Goal: Submit feedback/report problem: Submit feedback/report problem

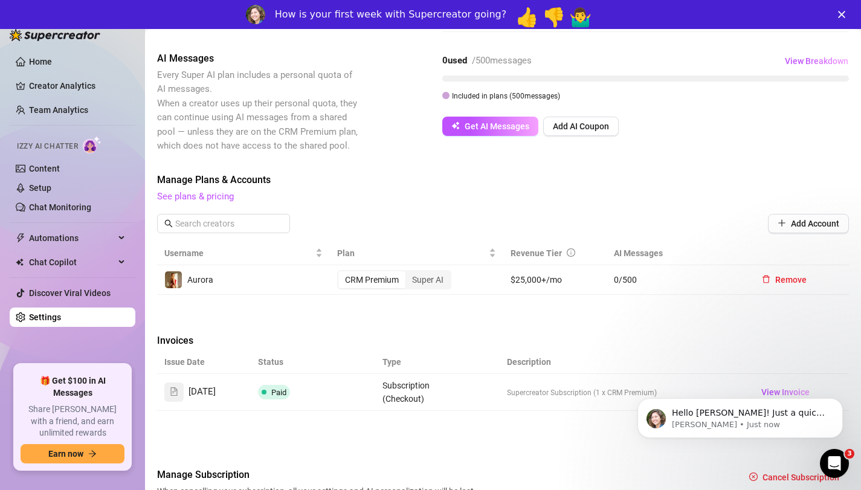
scroll to position [264, 0]
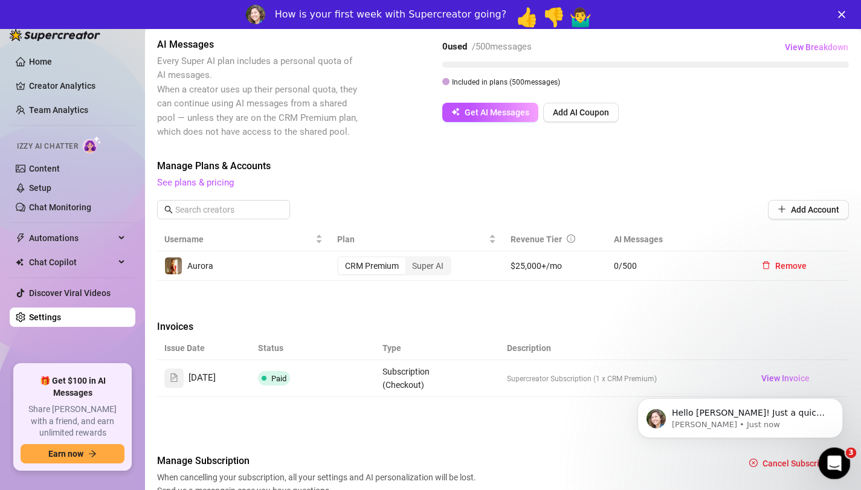
click at [837, 459] on icon "Open Intercom Messenger" at bounding box center [833, 462] width 20 height 20
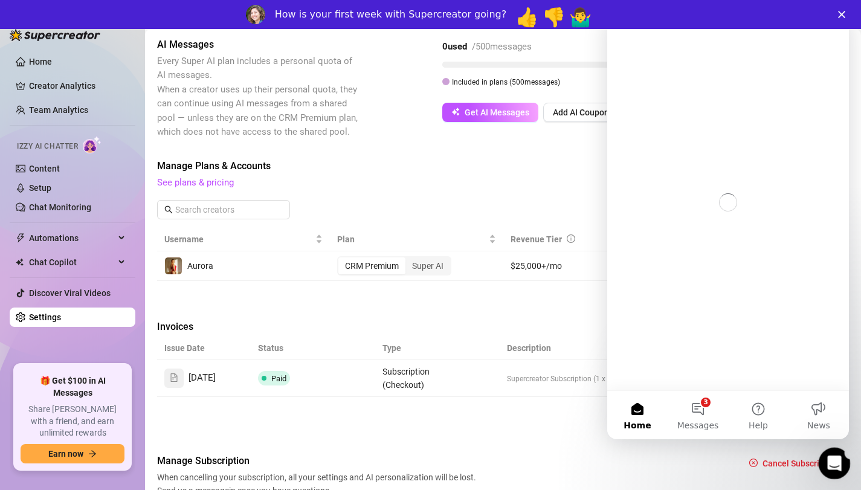
scroll to position [0, 0]
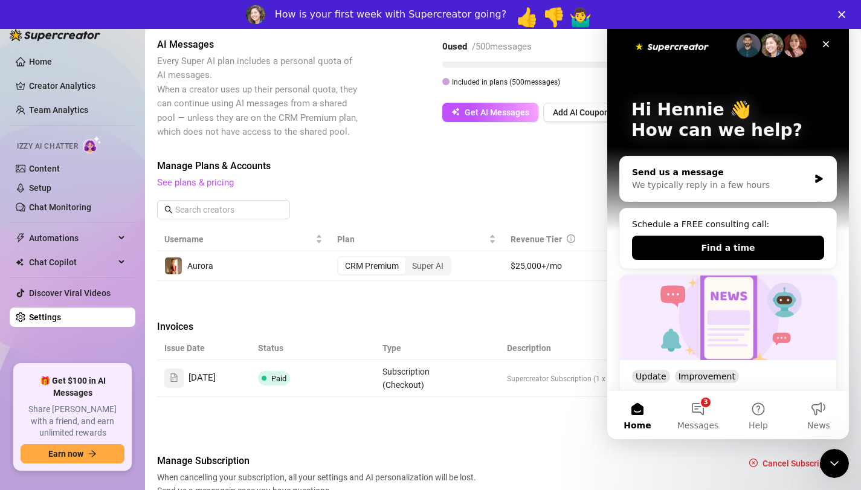
click at [727, 184] on div "We typically reply in a few hours" at bounding box center [720, 185] width 177 height 13
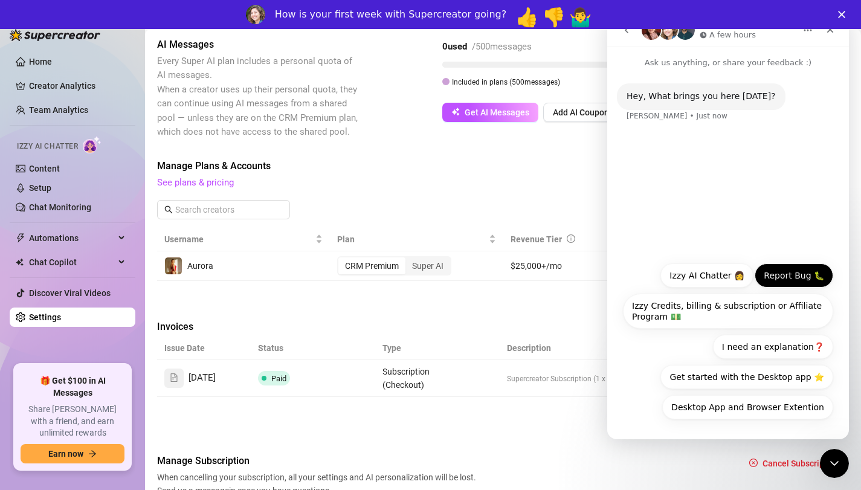
click at [799, 273] on button "Report Bug 🐛" at bounding box center [794, 276] width 79 height 24
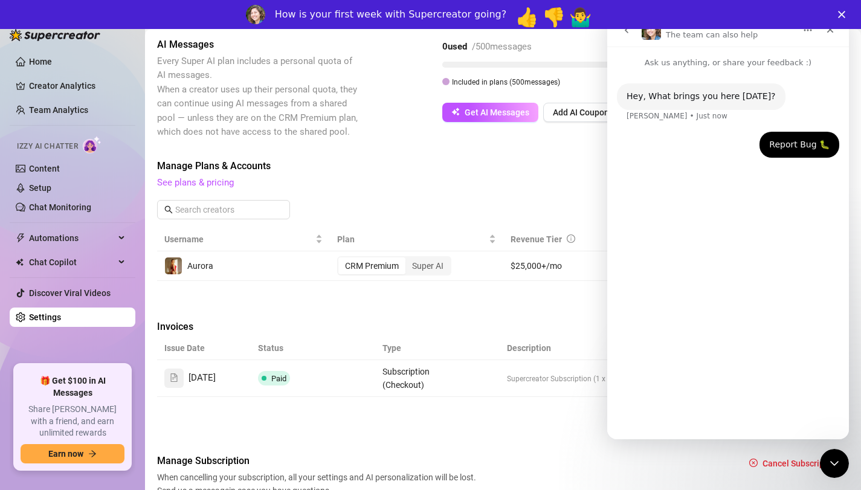
click at [724, 381] on div "Hey, What brings you here [DATE]? [PERSON_NAME] • Just now Report Bug 🐛 Hennie …" at bounding box center [729, 249] width 242 height 360
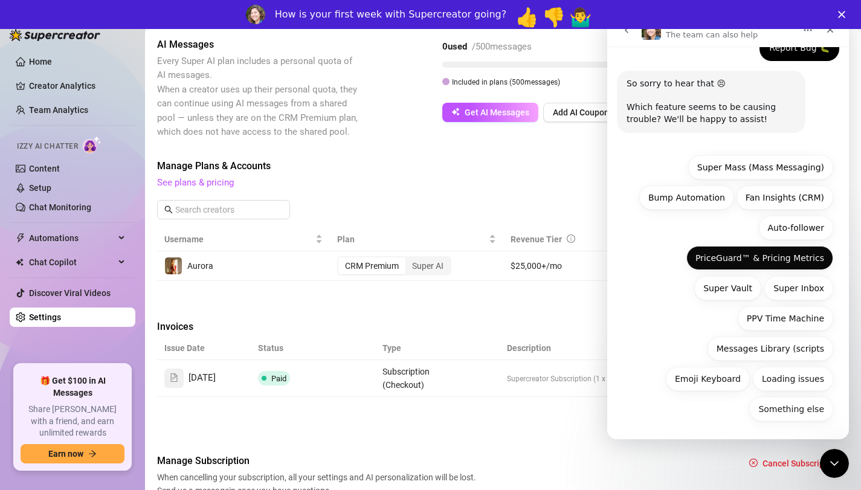
scroll to position [86, 0]
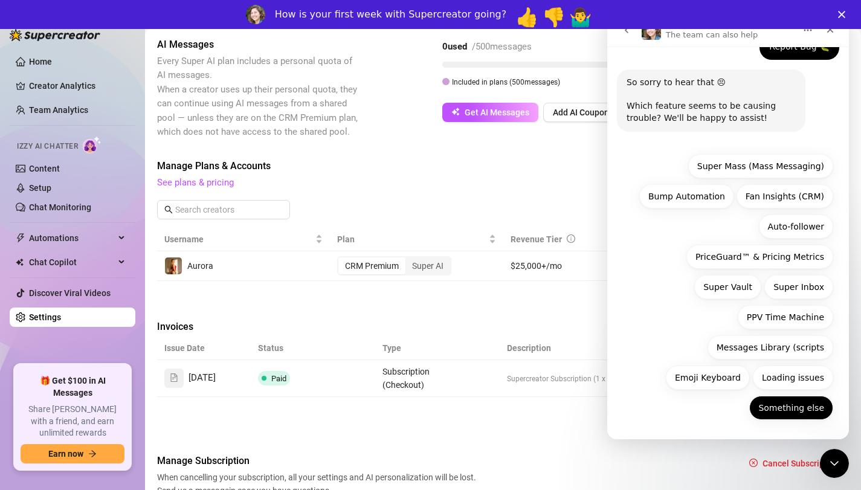
click at [789, 403] on button "Something else" at bounding box center [792, 408] width 84 height 24
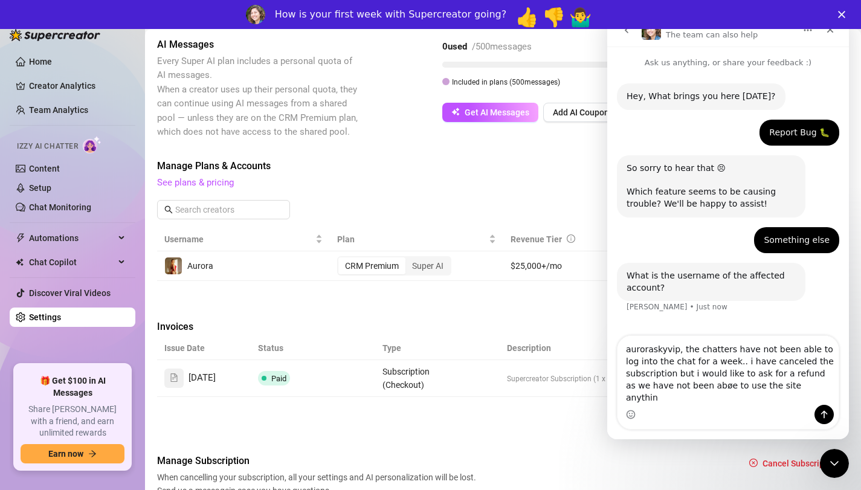
type textarea "auroraskyvip, the chatters have not been able to log into the chat for a week..…"
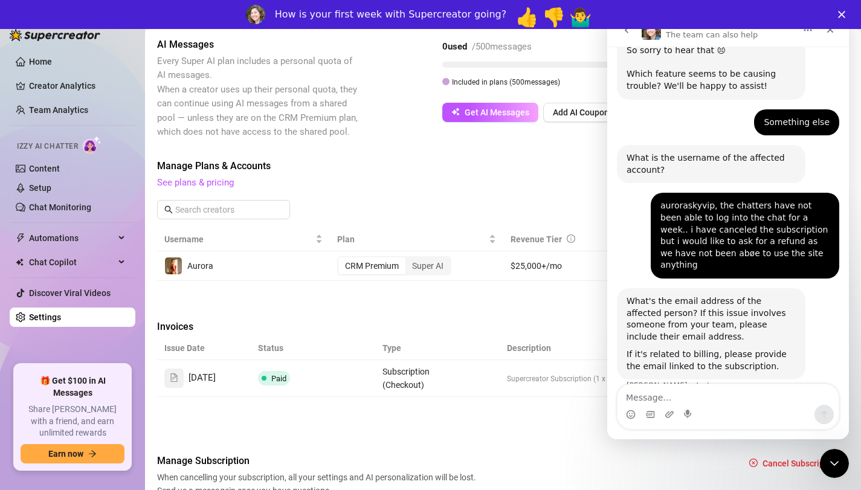
scroll to position [127, 0]
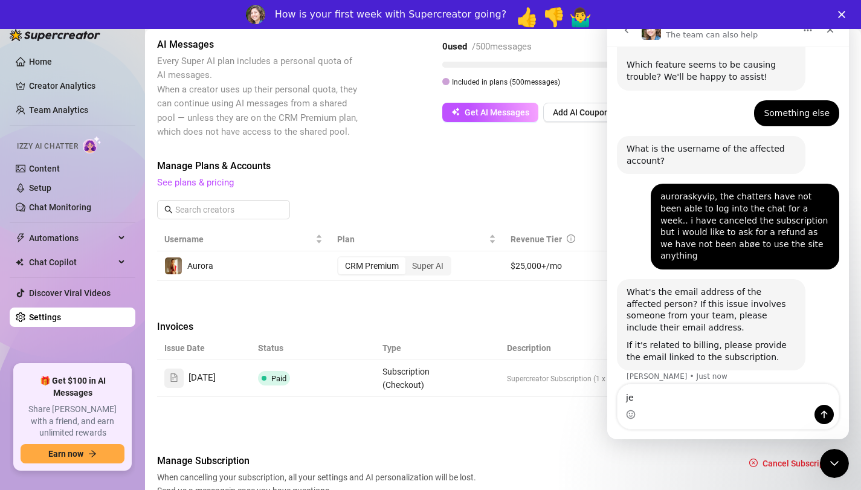
type textarea "j"
type textarea "[EMAIL_ADDRESS][DOMAIN_NAME]"
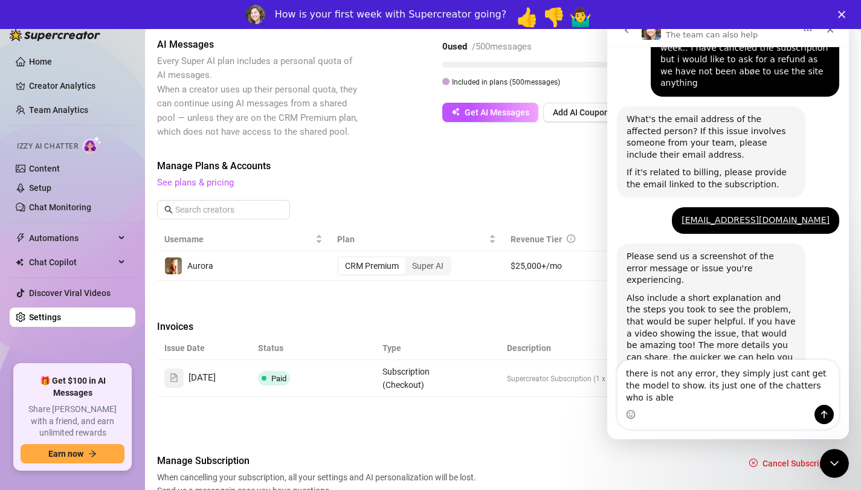
scroll to position [312, 0]
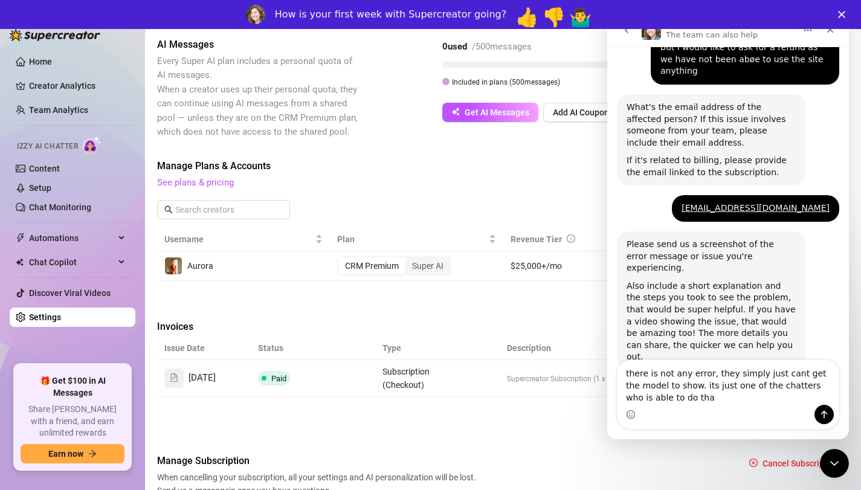
type textarea "there is not any error, they simply just cant get the model to show. its just o…"
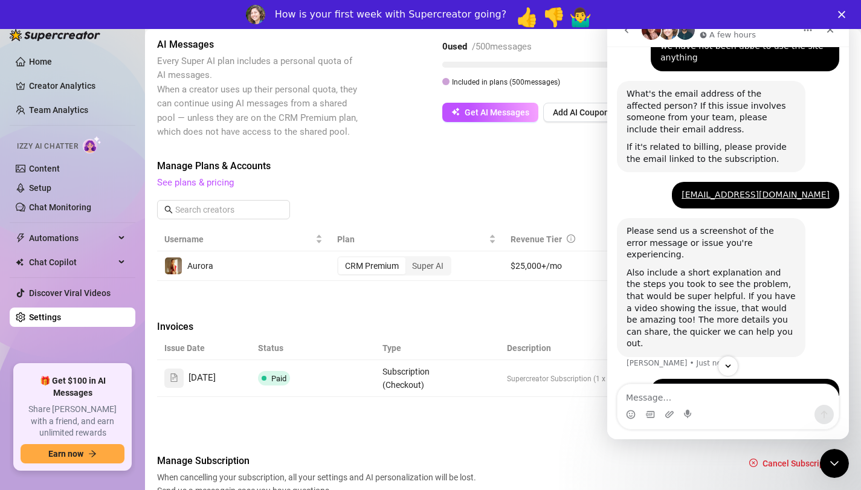
scroll to position [348, 0]
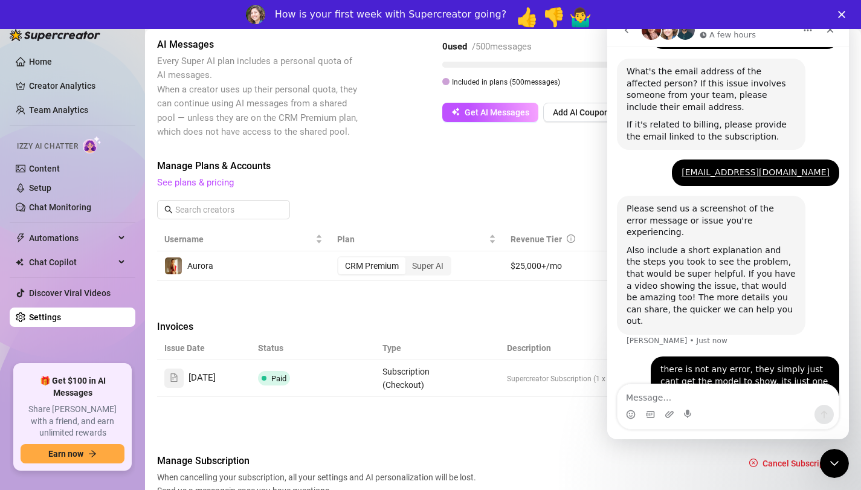
click at [709, 391] on textarea "Message…" at bounding box center [728, 394] width 221 height 21
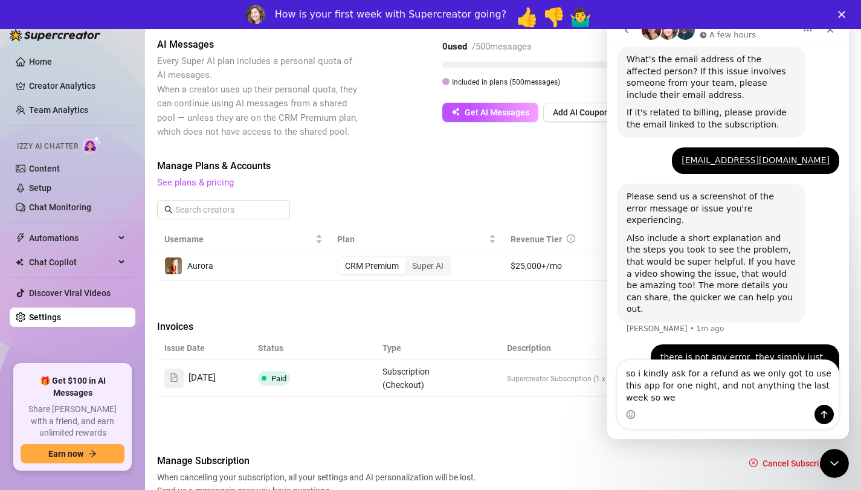
scroll to position [372, 0]
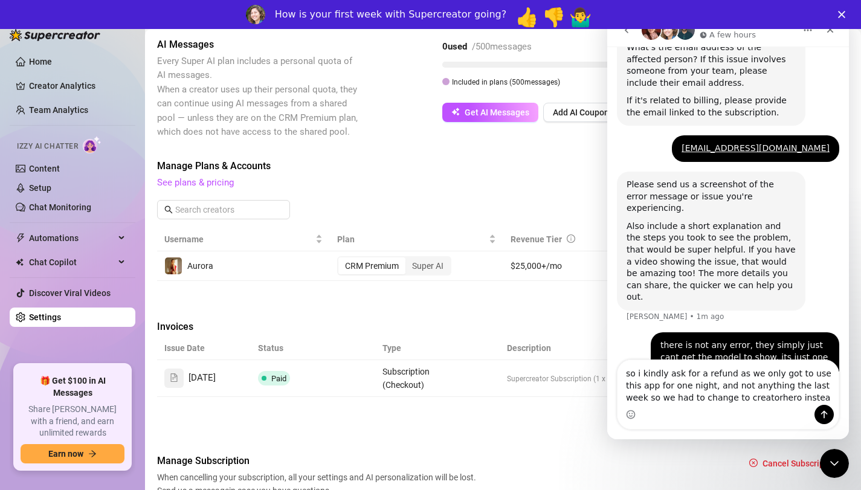
type textarea "so i kindly ask for a refund as we only got to use this app for one night, and …"
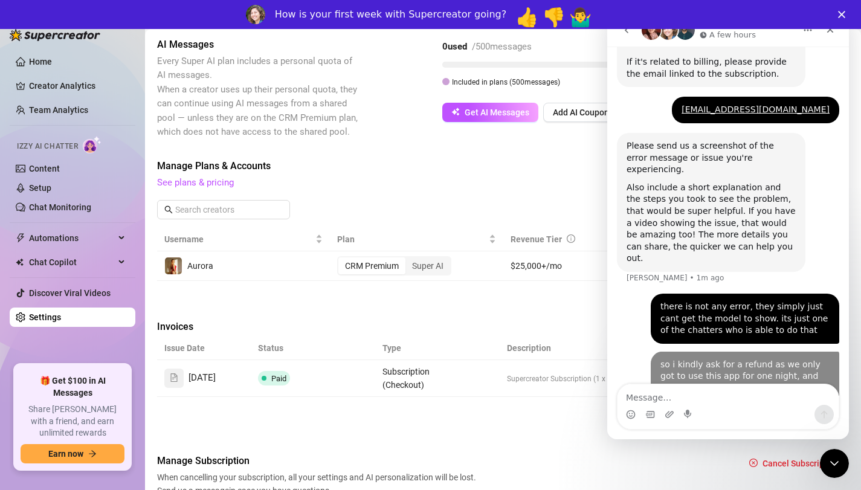
scroll to position [410, 0]
